Goal: Transaction & Acquisition: Purchase product/service

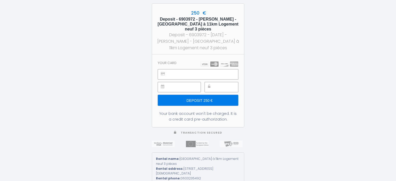
click at [207, 85] on div at bounding box center [222, 87] width 34 height 10
click at [200, 101] on input "Deposit 250 €" at bounding box center [198, 100] width 81 height 11
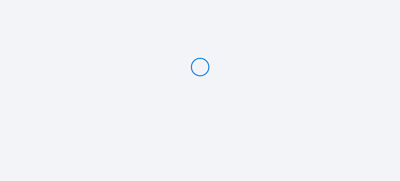
type input "Deposit 250 €"
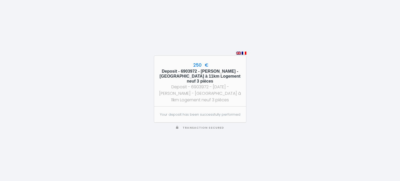
click at [276, 91] on div "250 € Deposit - 6903972 - Arie Otte - Europa Park à 11km Logement neuf 3 pièces…" at bounding box center [200, 90] width 400 height 181
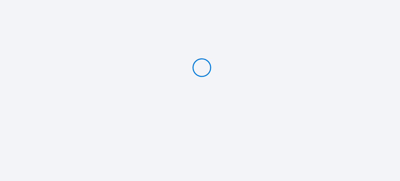
type input "Deposit 250 €"
